Goal: Find specific page/section: Find specific page/section

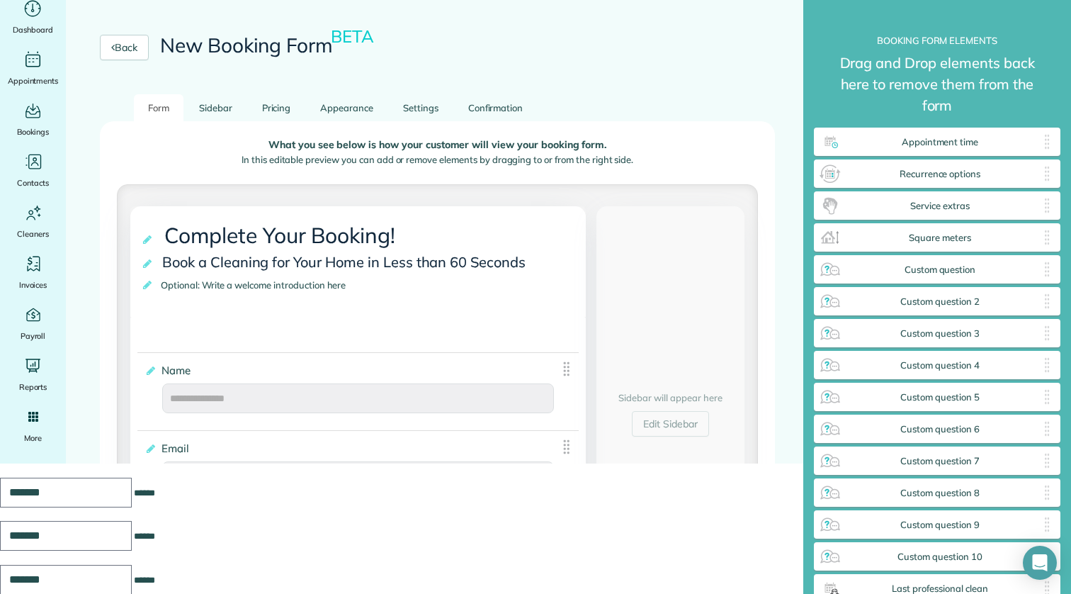
scroll to position [246, 0]
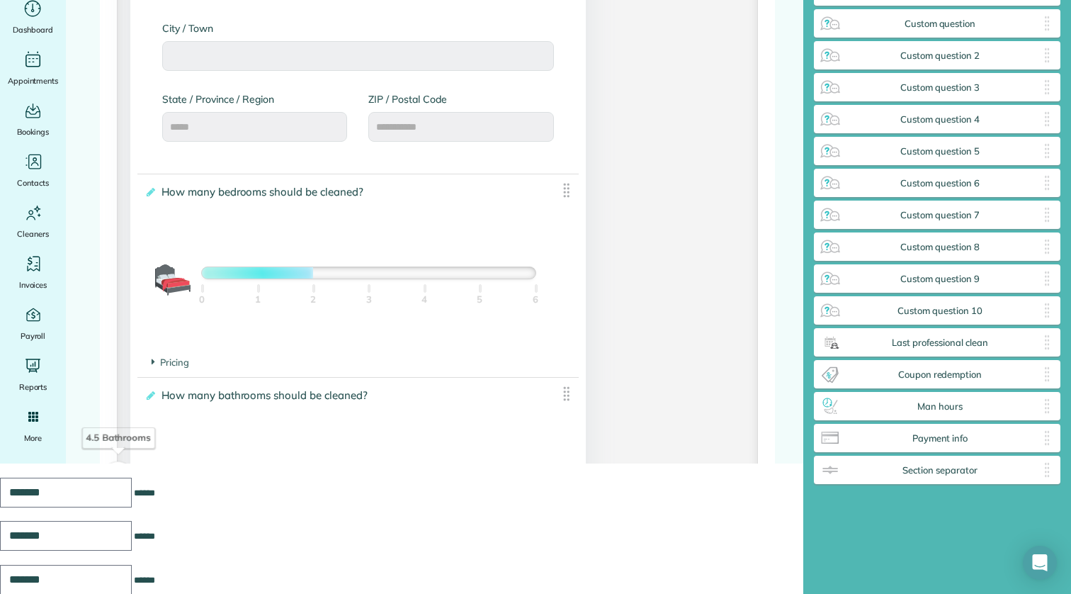
click at [300, 276] on div at bounding box center [369, 272] width 334 height 11
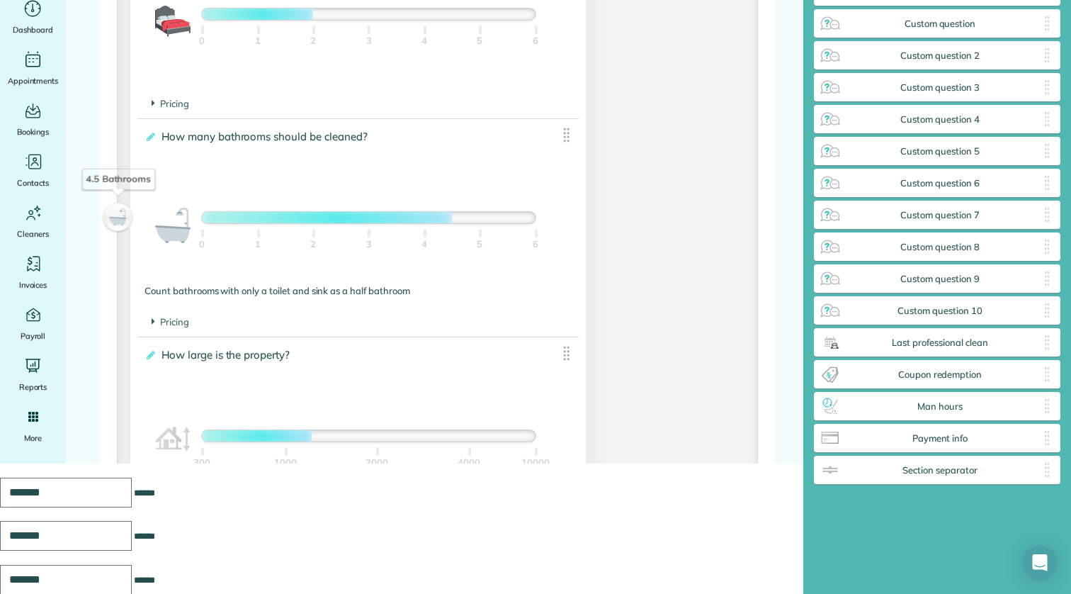
scroll to position [1025, 0]
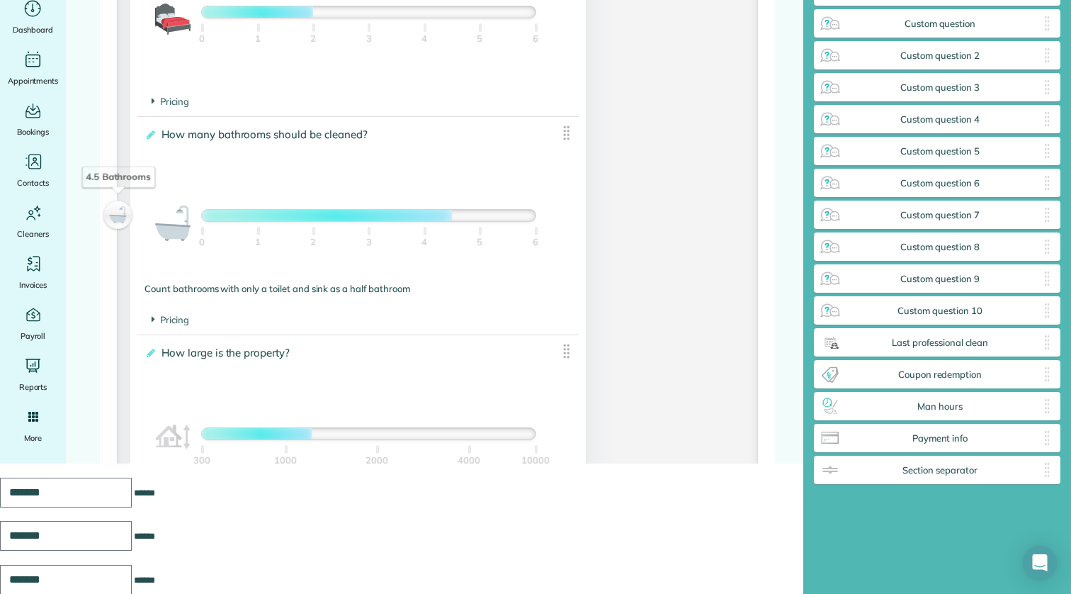
click at [123, 216] on div "4.5 Bathrooms" at bounding box center [118, 215] width 24 height 20
click at [239, 220] on div at bounding box center [327, 215] width 250 height 11
click at [286, 219] on div at bounding box center [369, 215] width 334 height 11
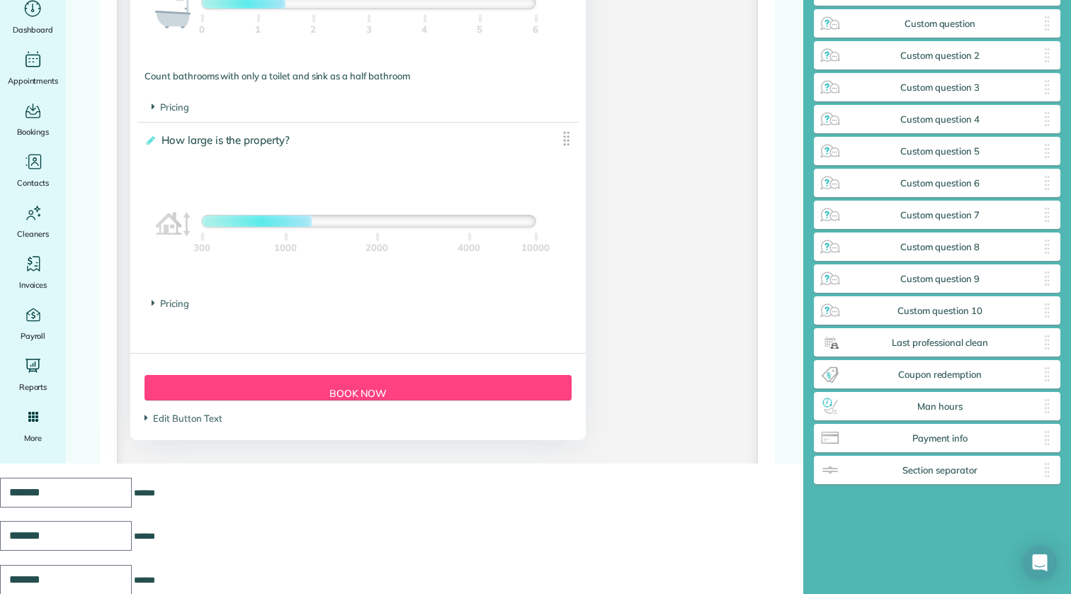
scroll to position [1238, 0]
click at [154, 106] on icon at bounding box center [154, 106] width 4 height 12
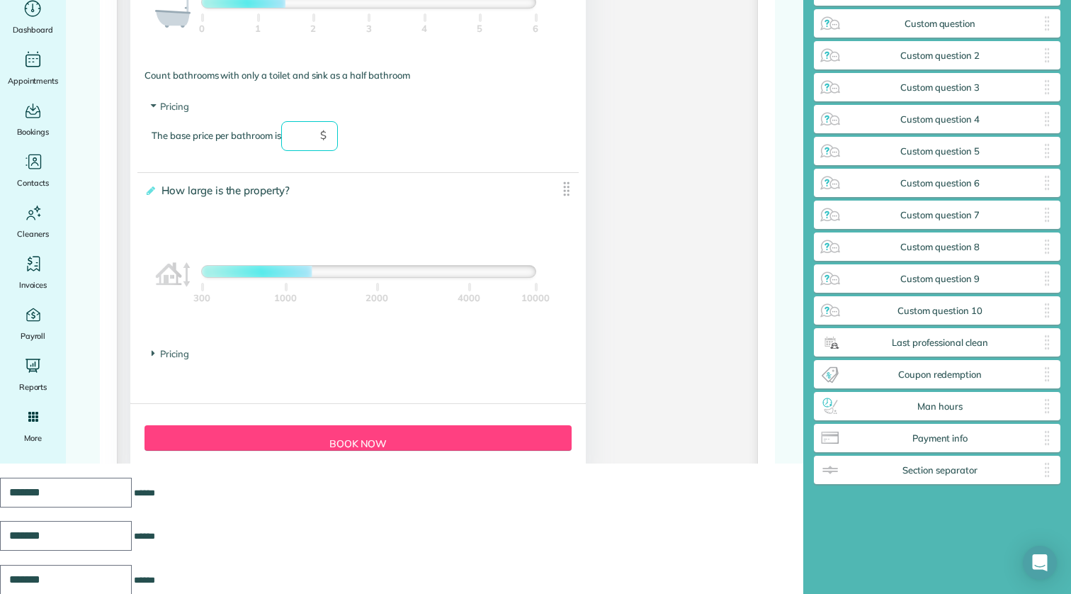
click at [304, 141] on input "text" at bounding box center [309, 136] width 57 height 30
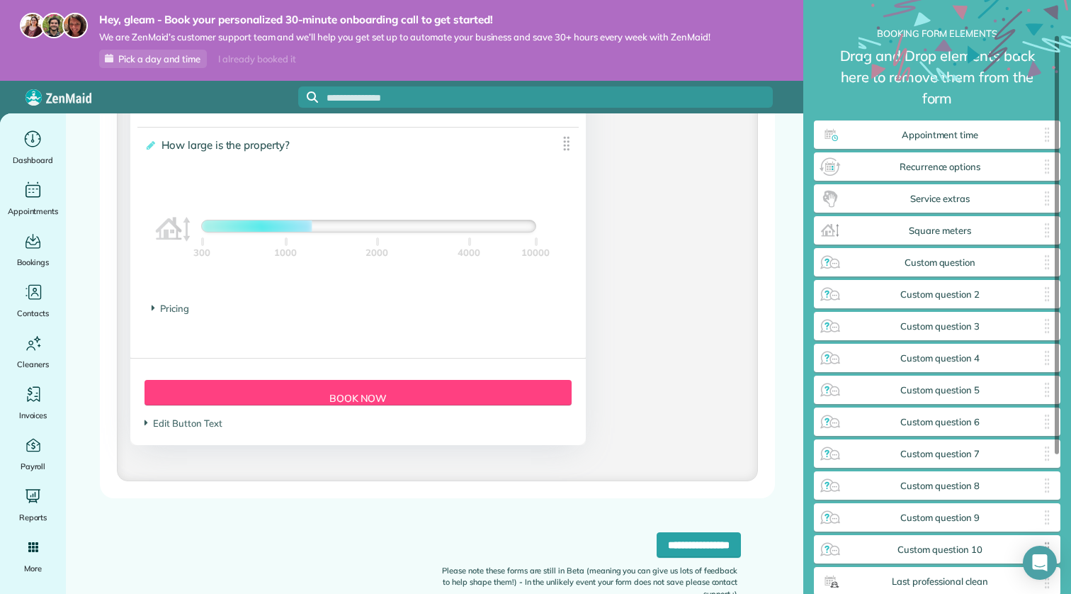
scroll to position [0, 0]
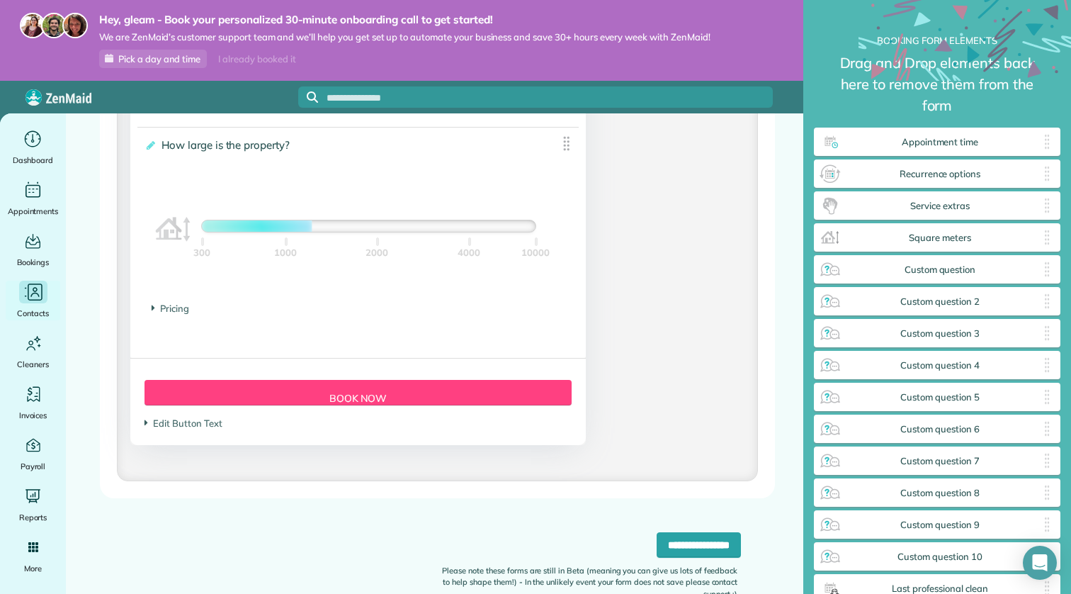
click at [40, 302] on icon "Main" at bounding box center [33, 292] width 21 height 21
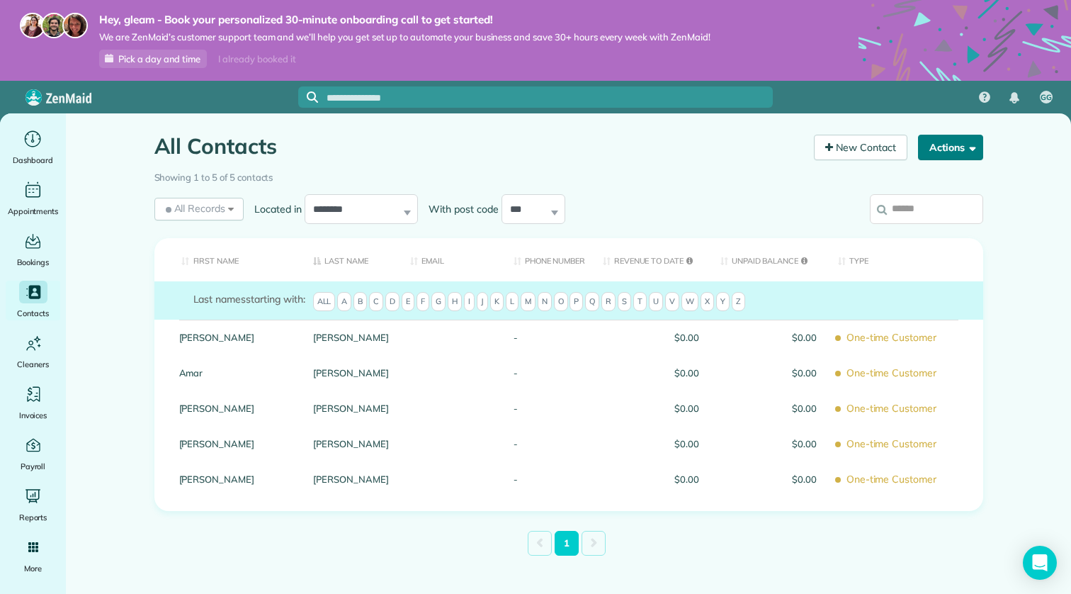
click at [969, 144] on span "button" at bounding box center [970, 147] width 11 height 11
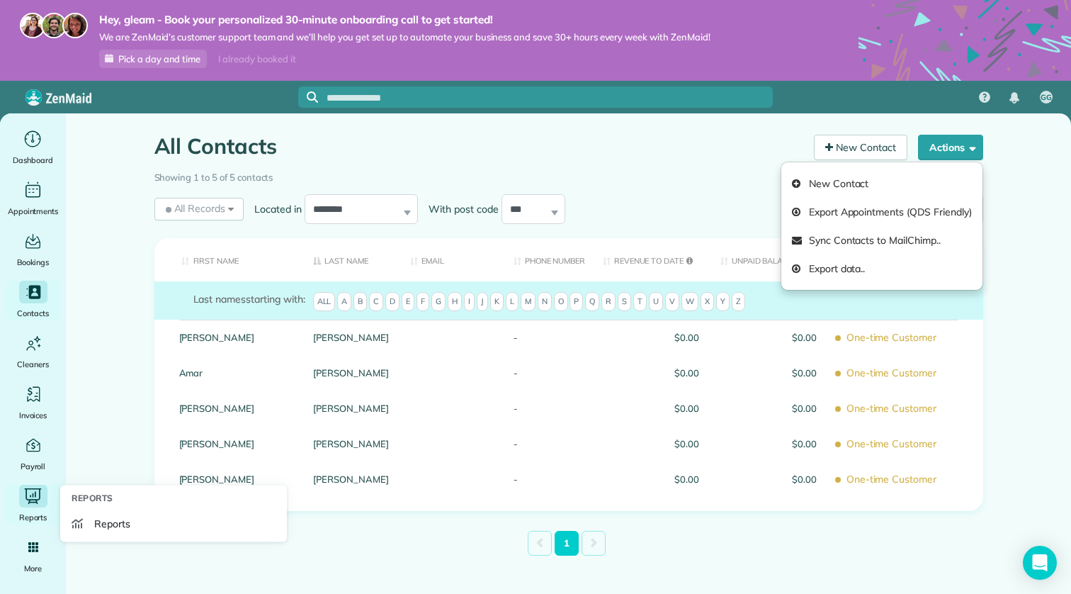
click at [45, 508] on div "Reports" at bounding box center [33, 505] width 57 height 40
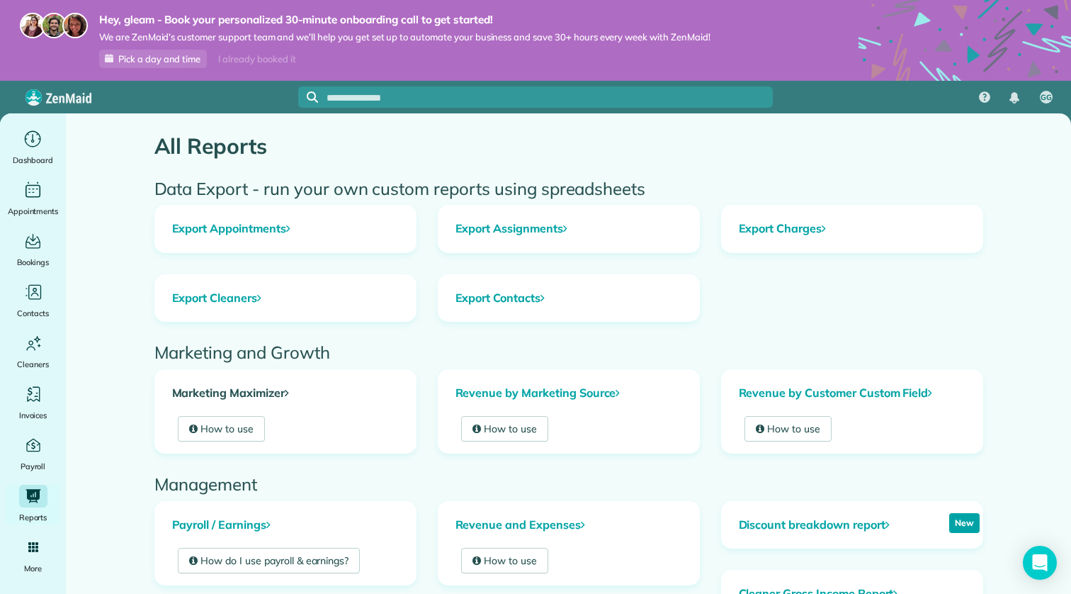
click at [277, 392] on link "Marketing Maximizer" at bounding box center [285, 393] width 261 height 47
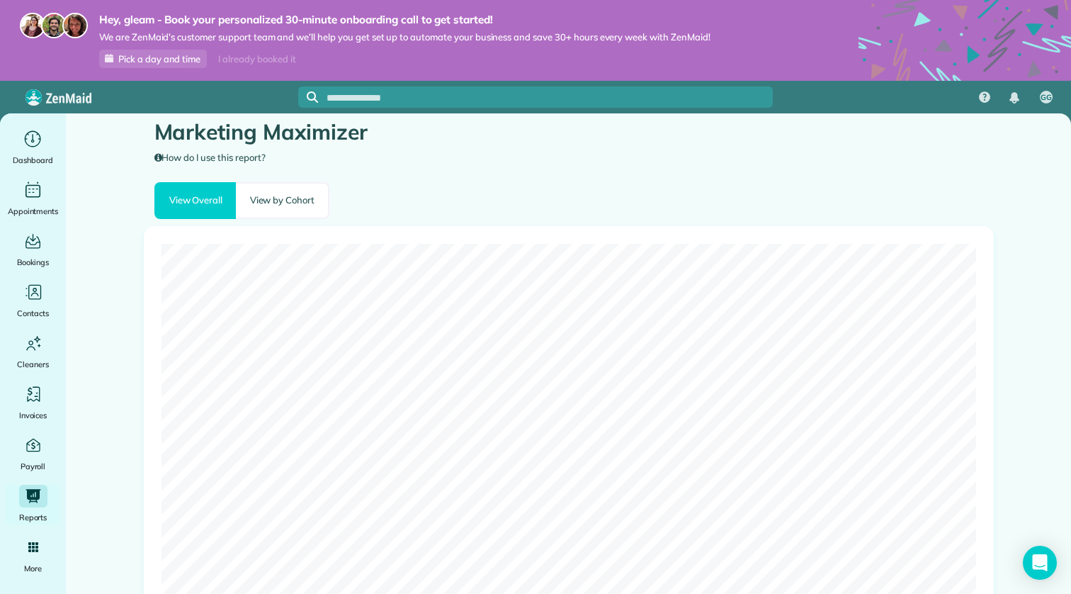
scroll to position [47, 0]
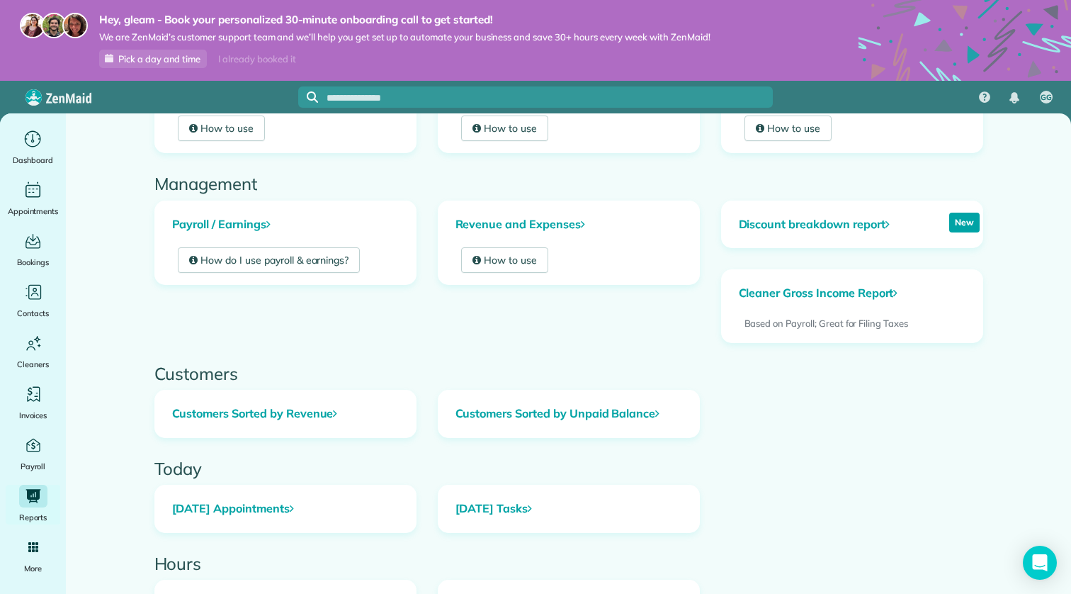
scroll to position [384, 0]
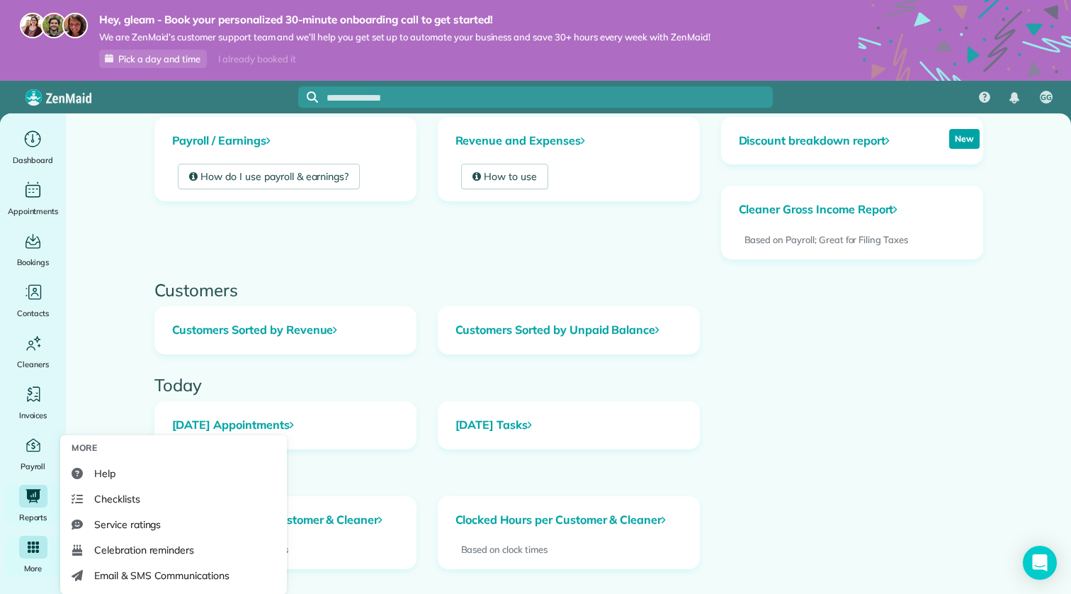
click at [30, 544] on icon "Main" at bounding box center [32, 547] width 13 height 13
